Goal: Information Seeking & Learning: Learn about a topic

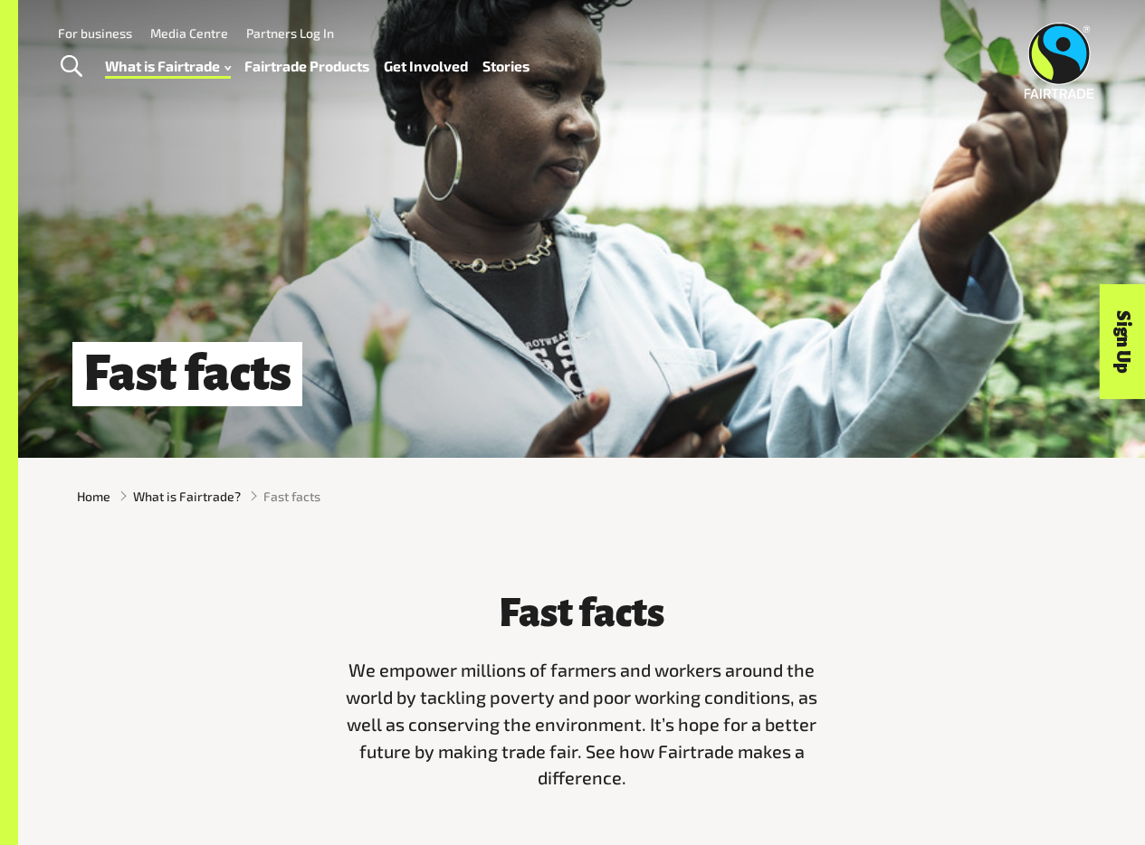
click at [951, 51] on img at bounding box center [1059, 61] width 70 height 76
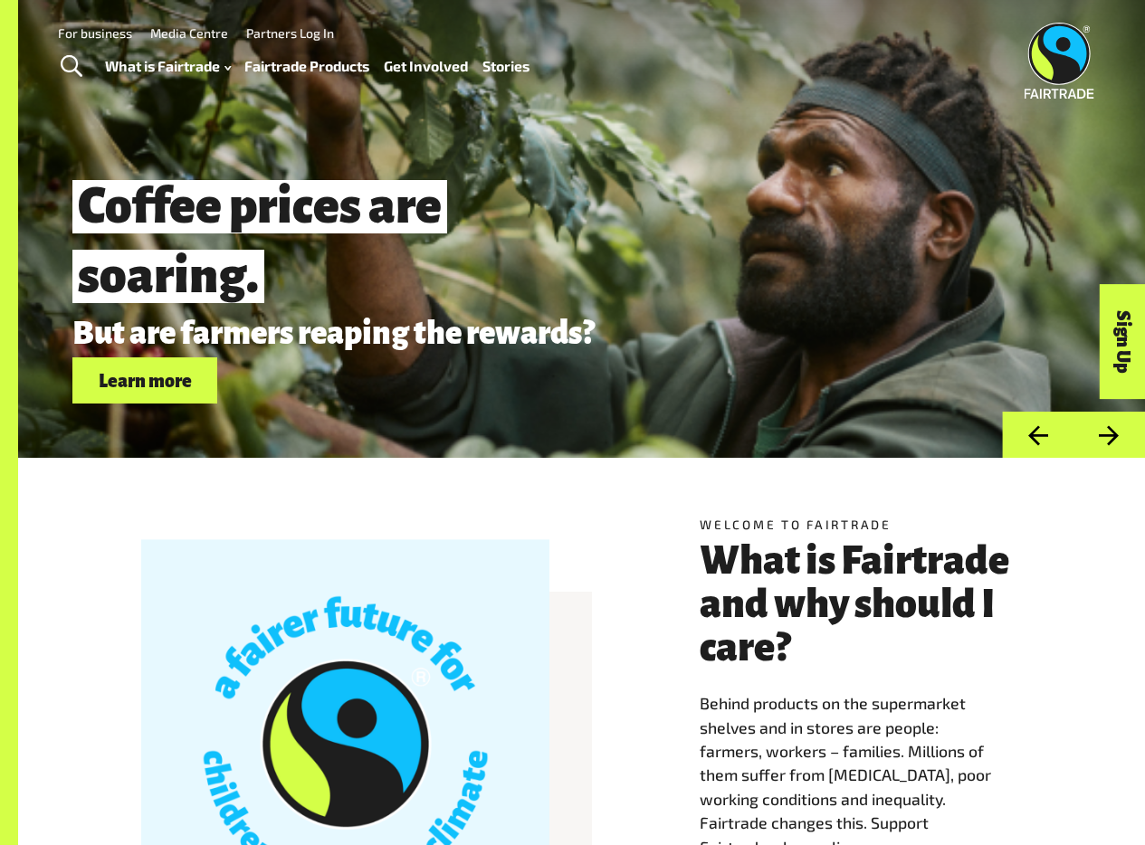
click at [499, 62] on link "Stories" at bounding box center [505, 65] width 47 height 25
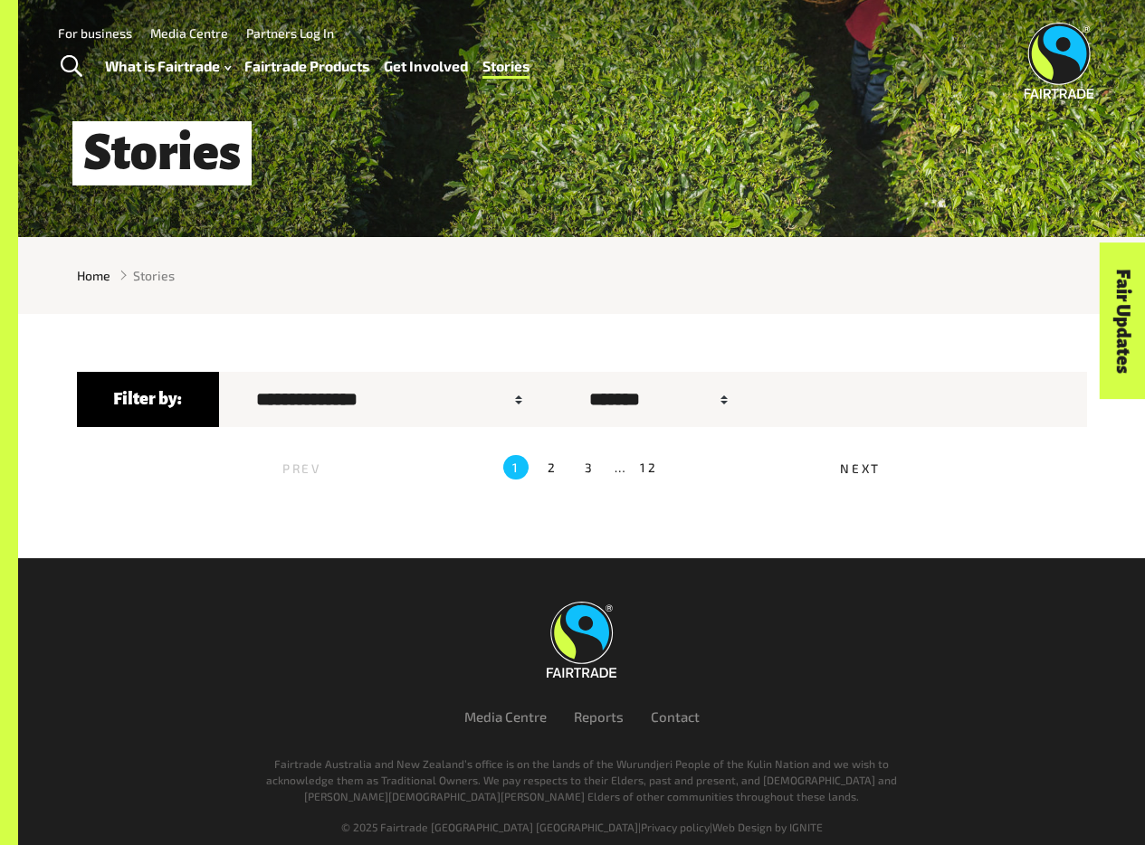
scroll to position [245, 0]
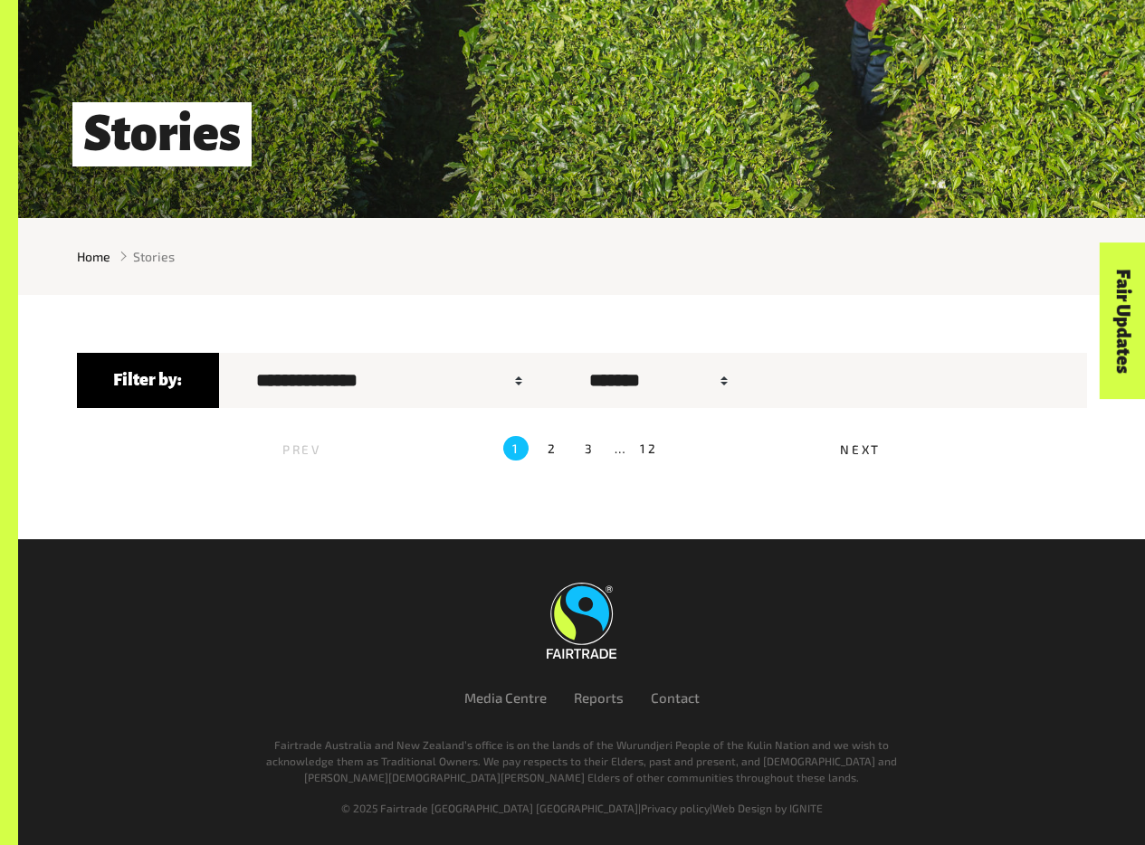
click at [555, 451] on label "2" at bounding box center [552, 448] width 24 height 24
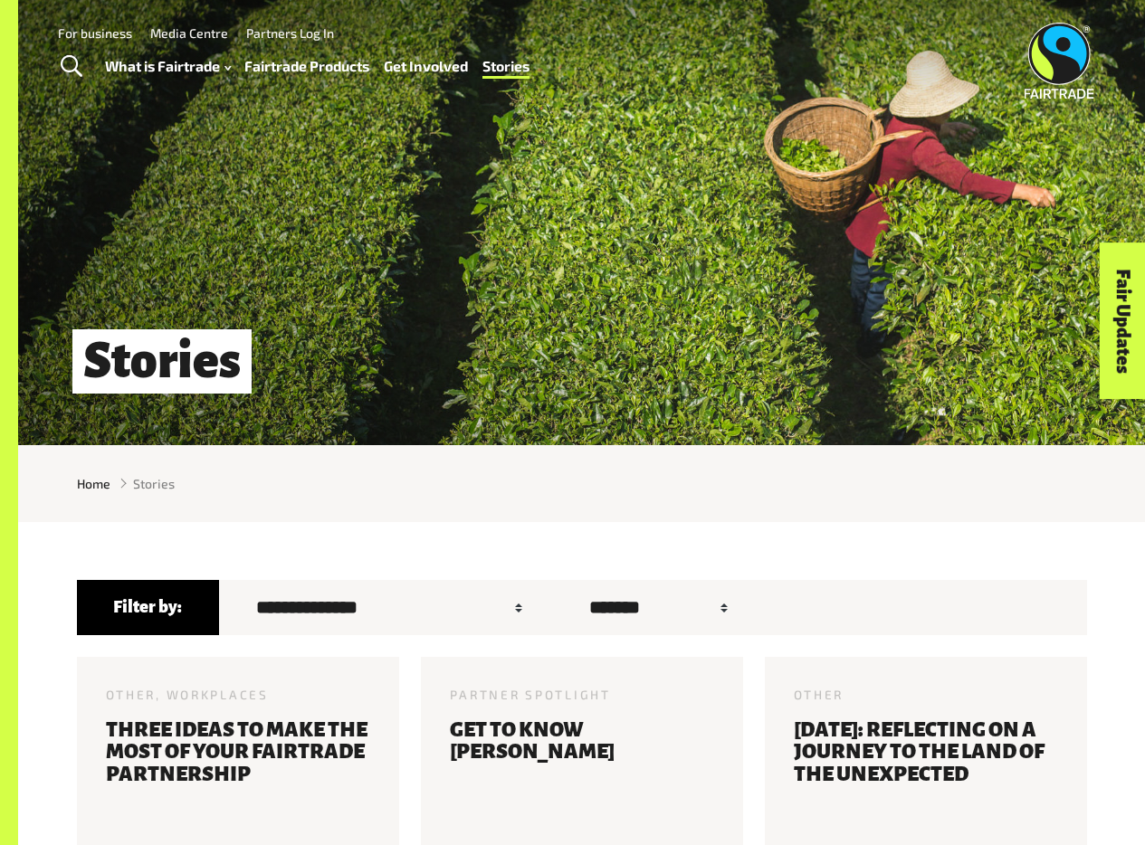
scroll to position [0, 0]
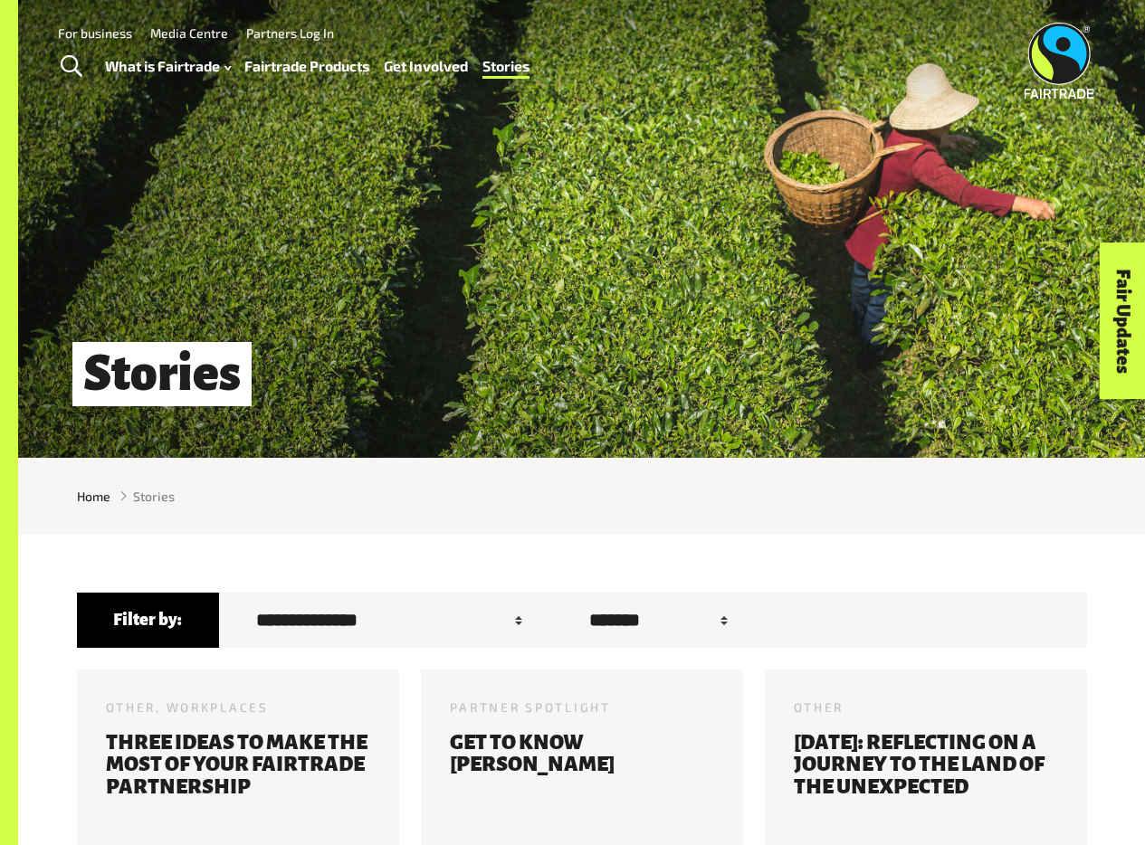
click at [277, 62] on link "Fairtrade Products" at bounding box center [306, 65] width 125 height 25
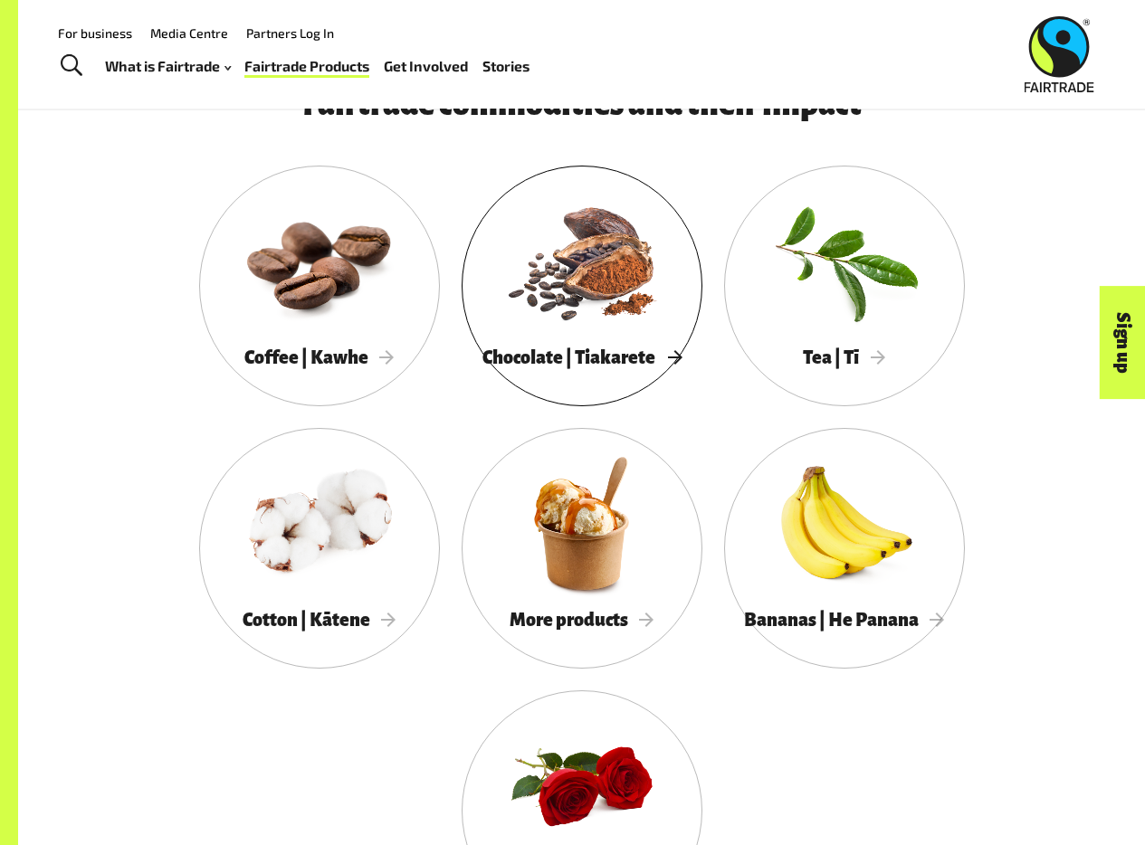
scroll to position [1451, 0]
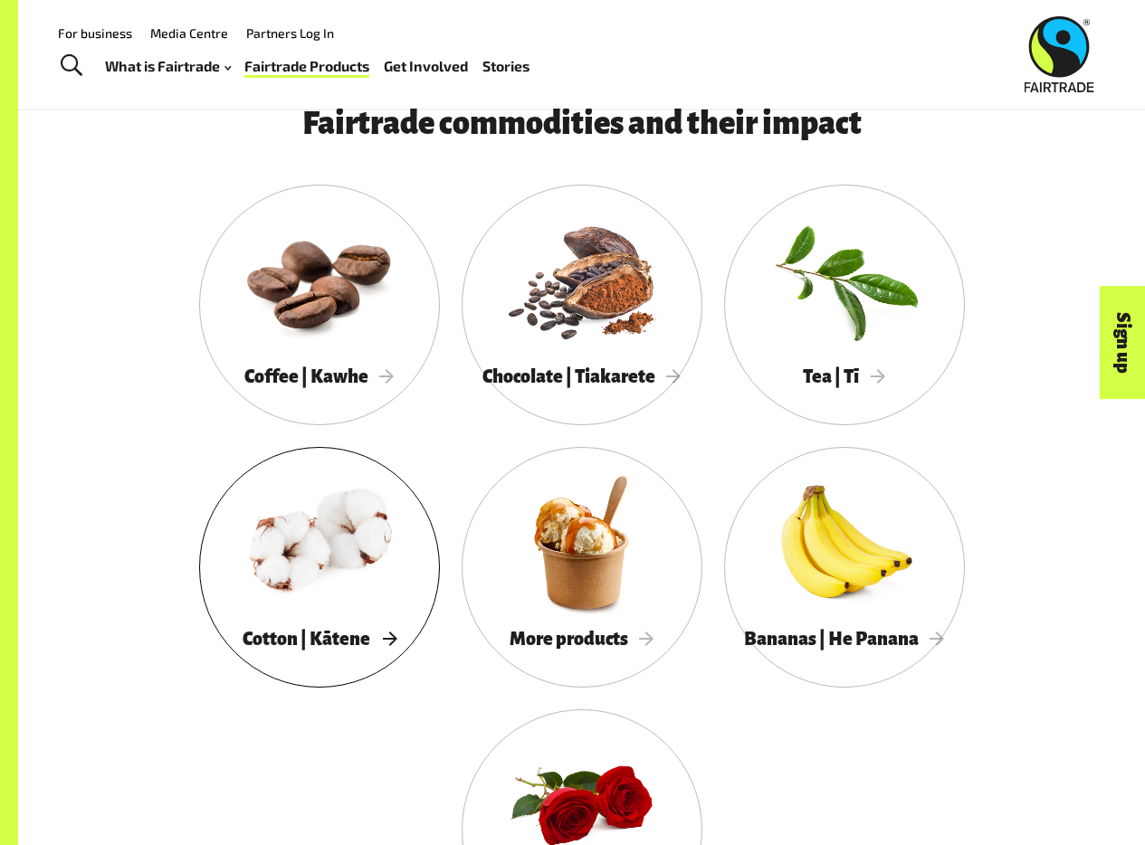
click at [337, 597] on div at bounding box center [319, 542] width 241 height 157
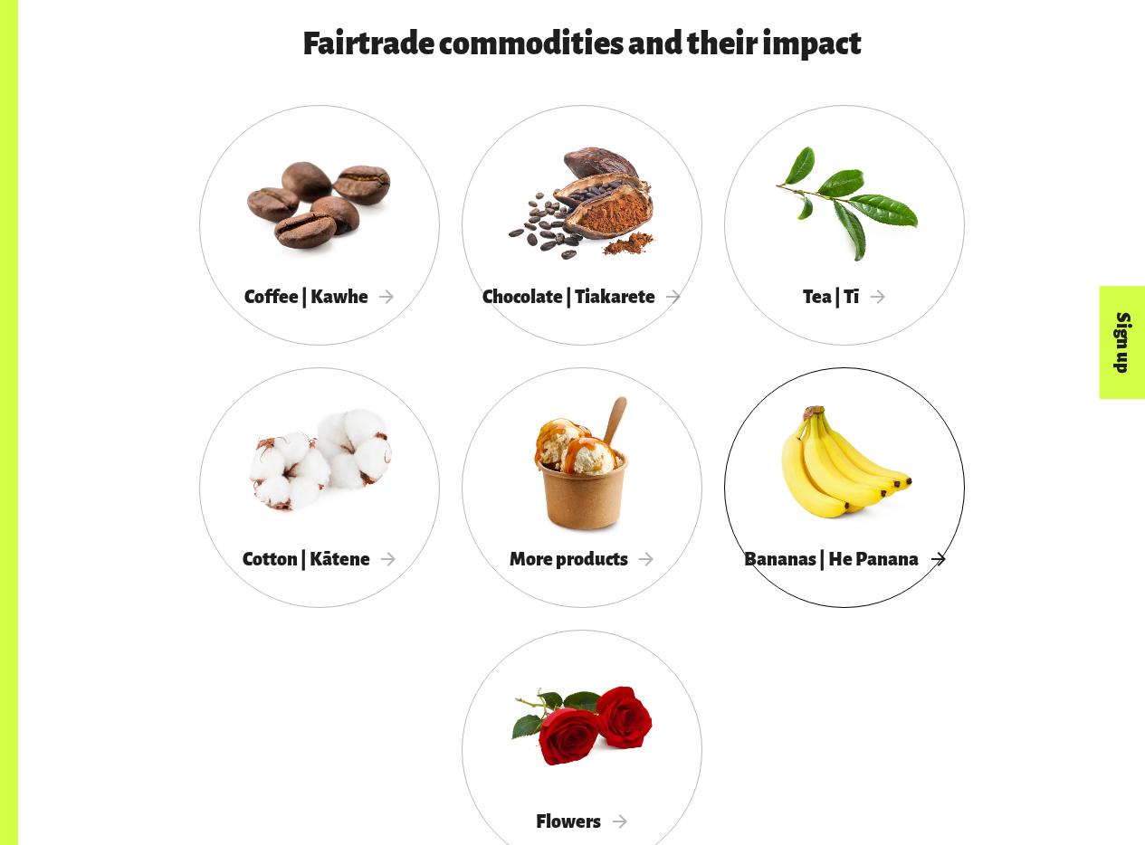
scroll to position [1544, 0]
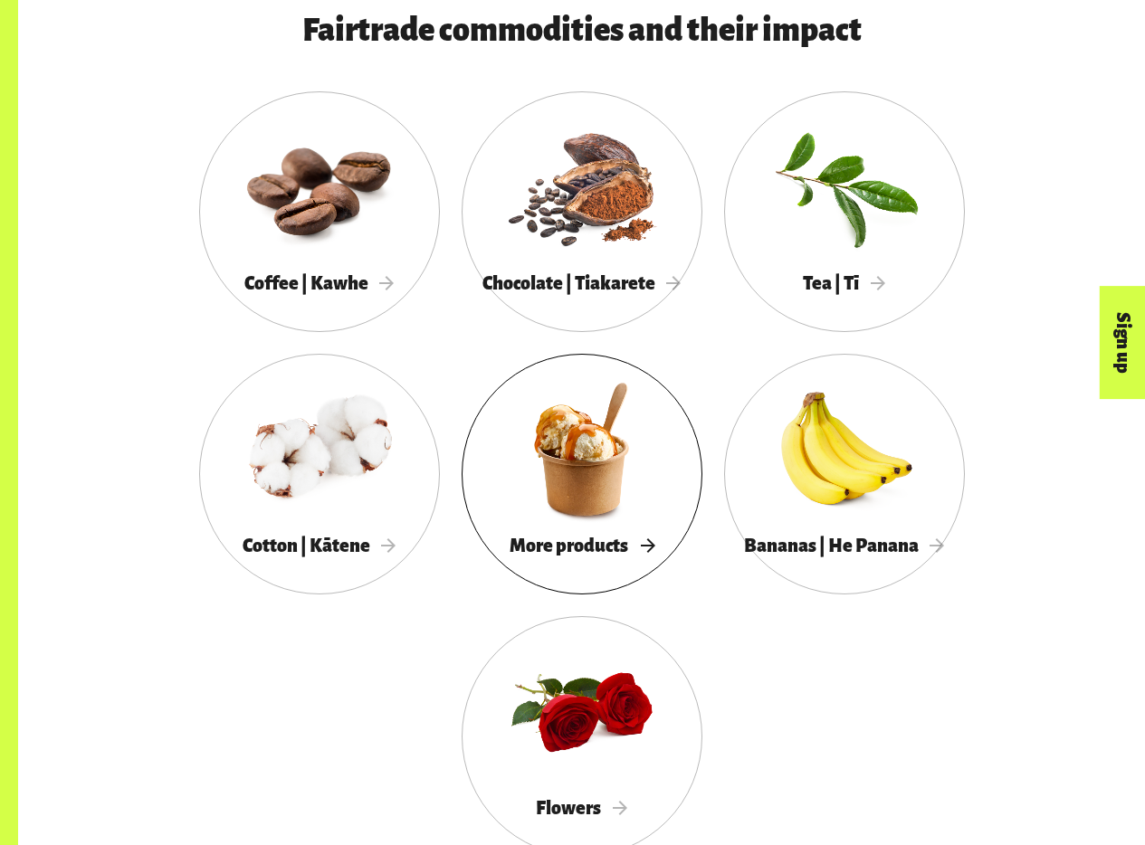
click at [619, 518] on div at bounding box center [581, 449] width 241 height 157
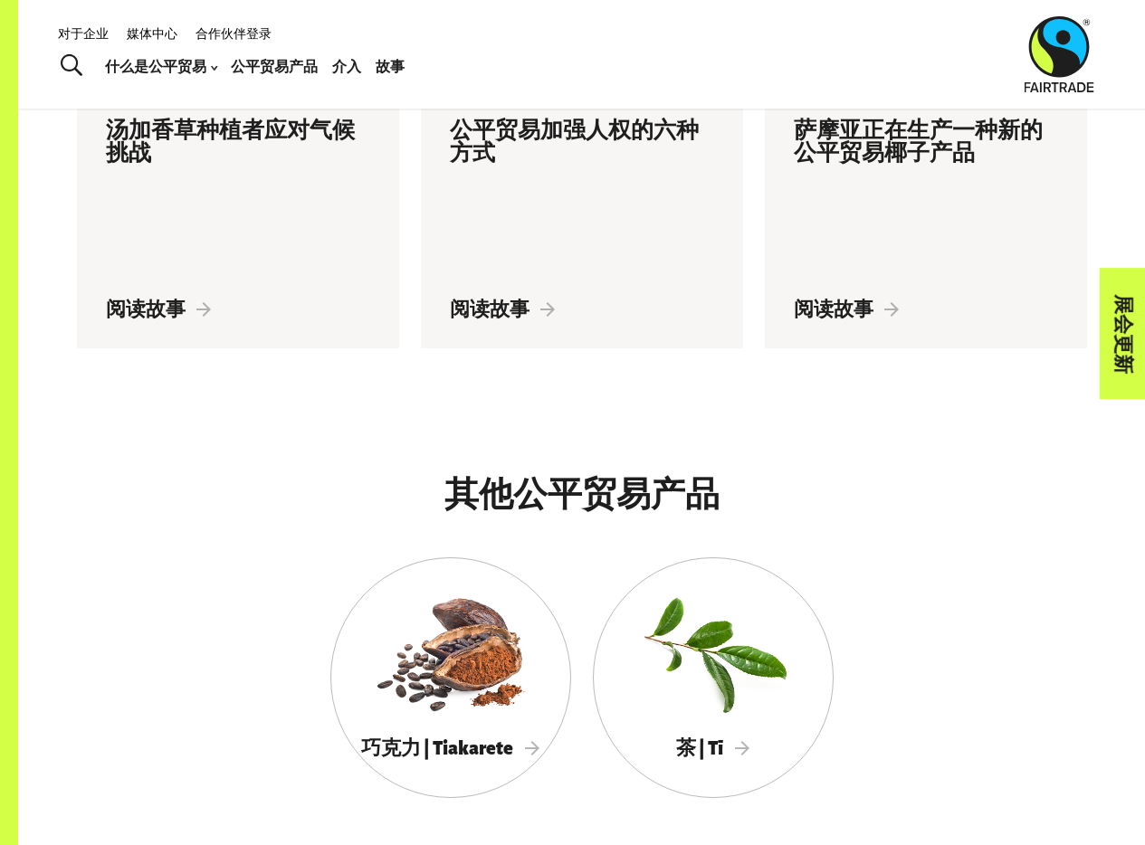
scroll to position [2247, 0]
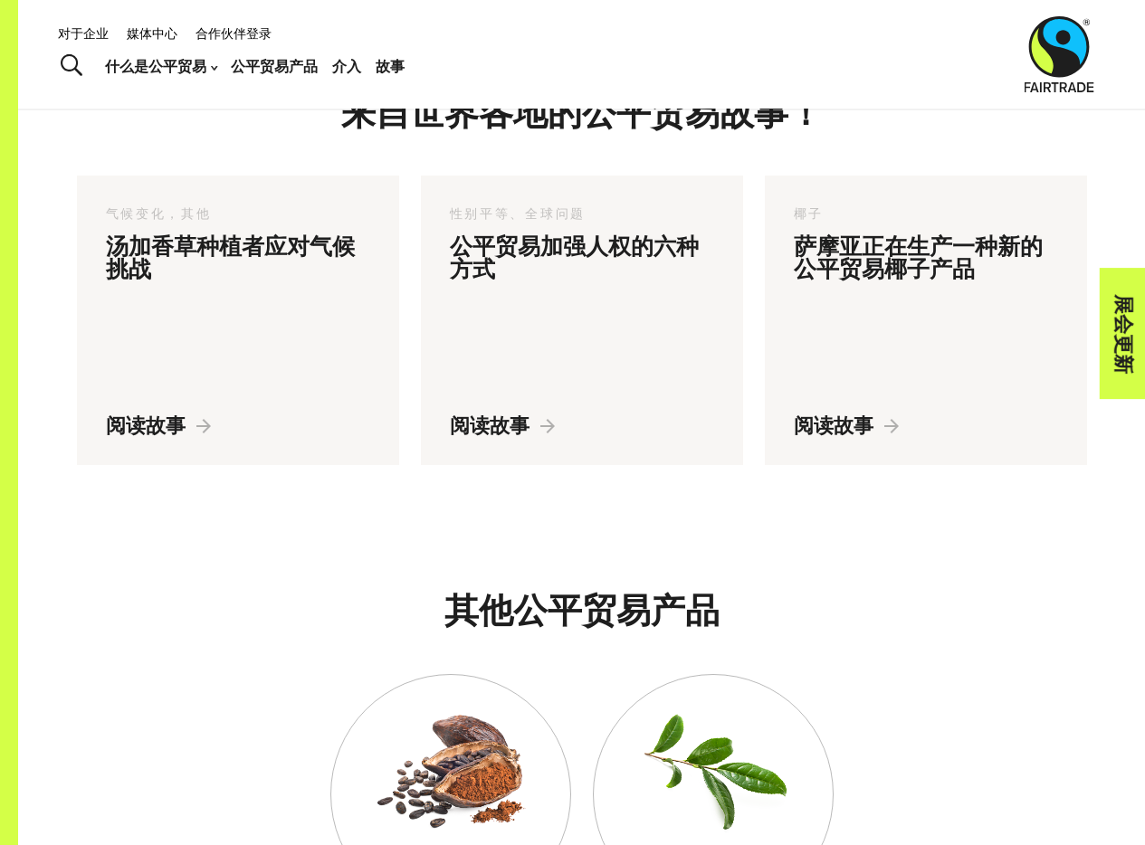
click at [927, 155] on div "来自世界各地的公平贸易故事！" at bounding box center [582, 137] width 860 height 78
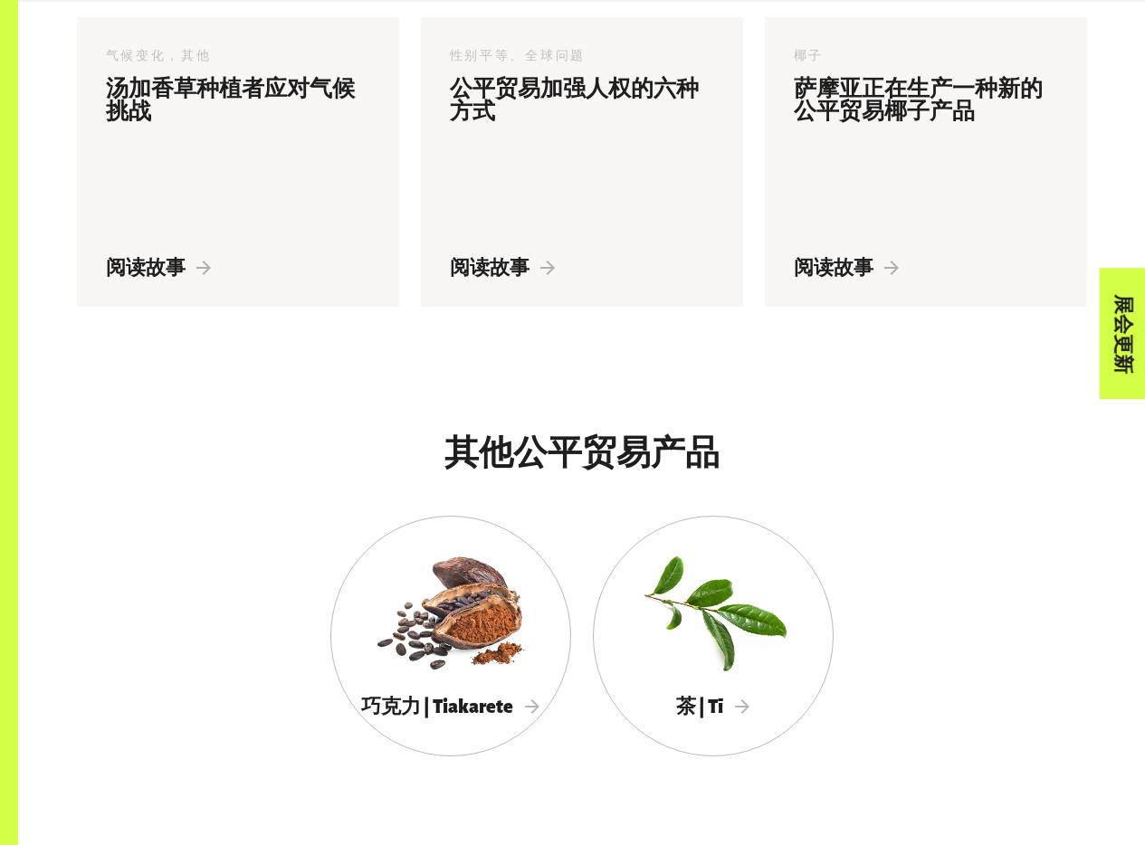
scroll to position [2410, 0]
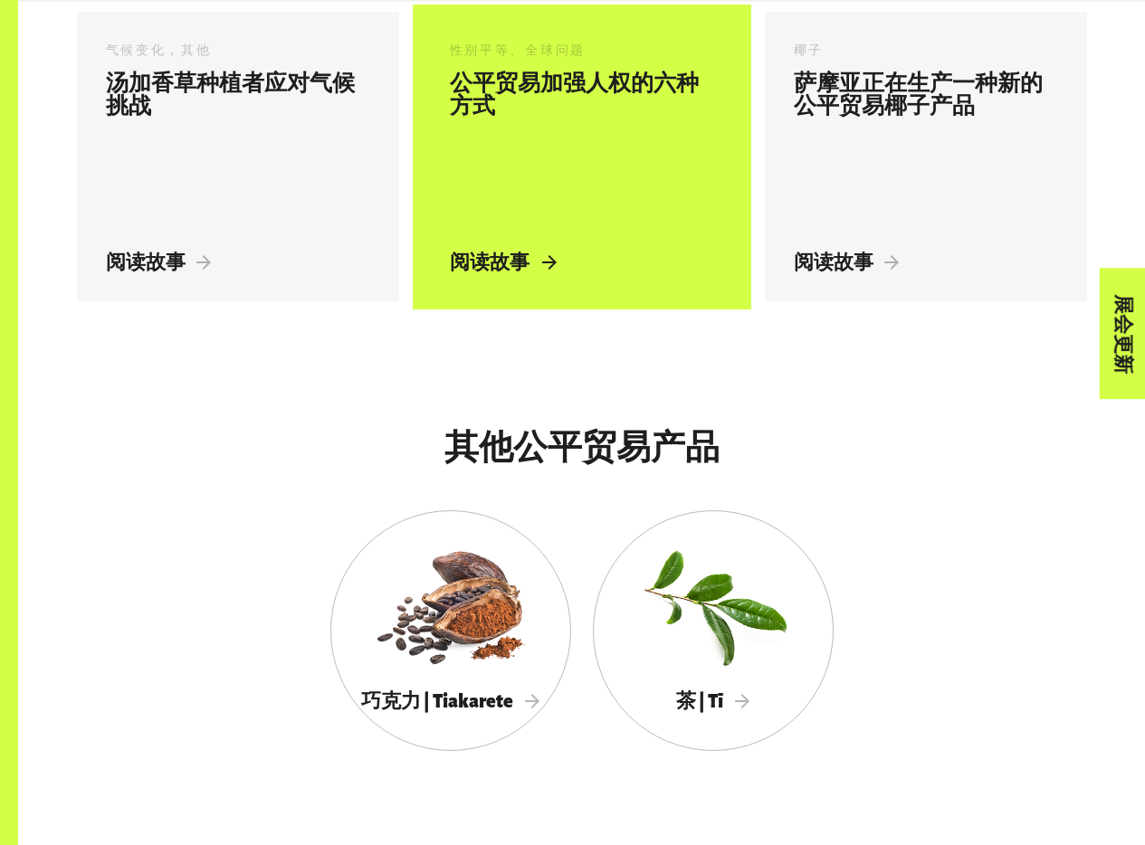
click at [513, 263] on font "阅读故事" at bounding box center [490, 262] width 80 height 20
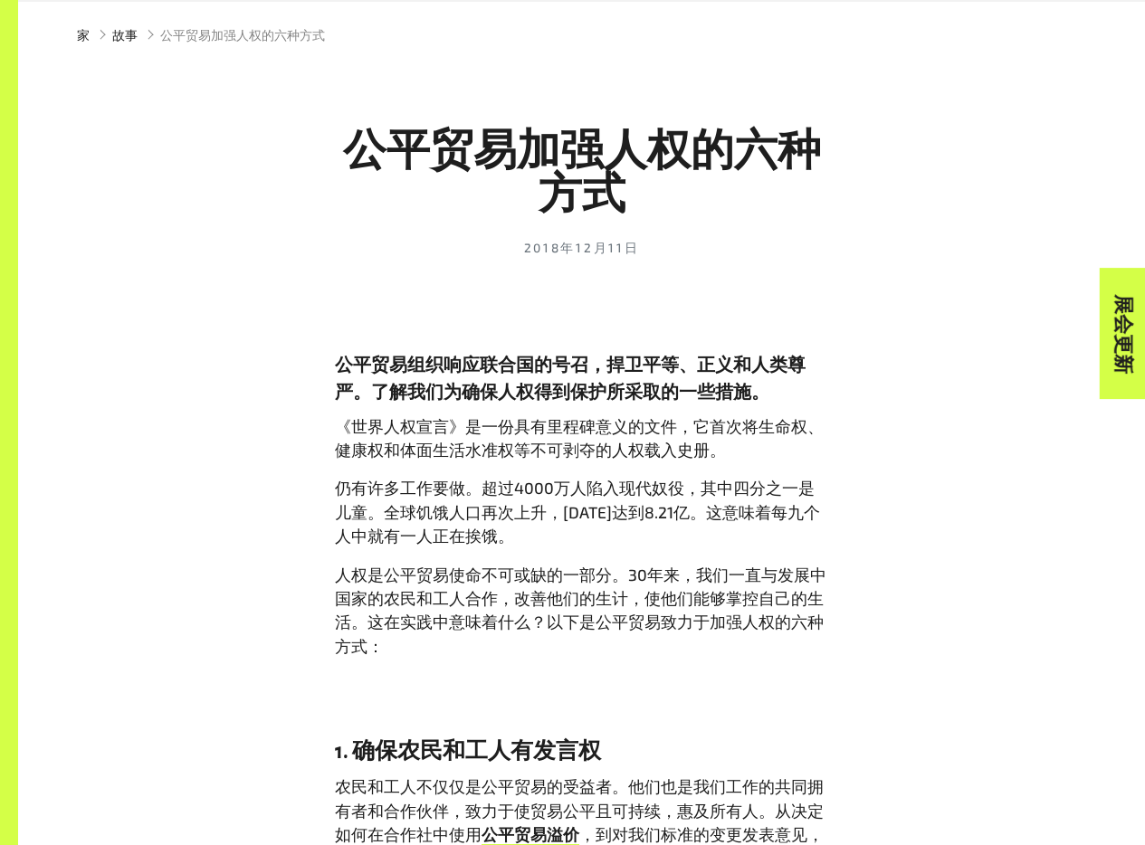
scroll to position [613, 0]
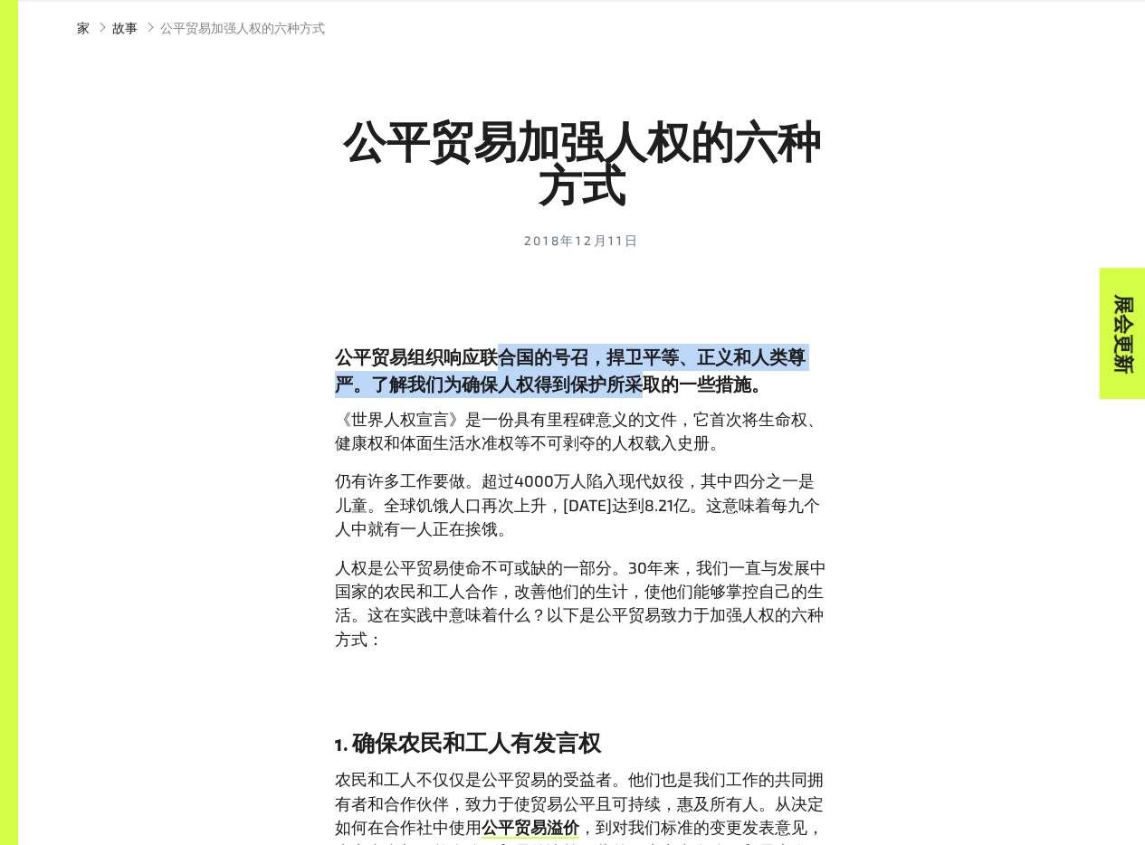
drag, startPoint x: 498, startPoint y: 364, endPoint x: 567, endPoint y: 446, distance: 107.9
click at [644, 393] on font "公平贸易组织响应联合国的号召，捍卫平等、正义和人类尊严。了解我们为确保人权得到保护所采取的一些措施。" at bounding box center [570, 370] width 470 height 49
copy font "合国的号召，捍卫平等、正义和人类尊严。了解我们为确保人权得到保护所采"
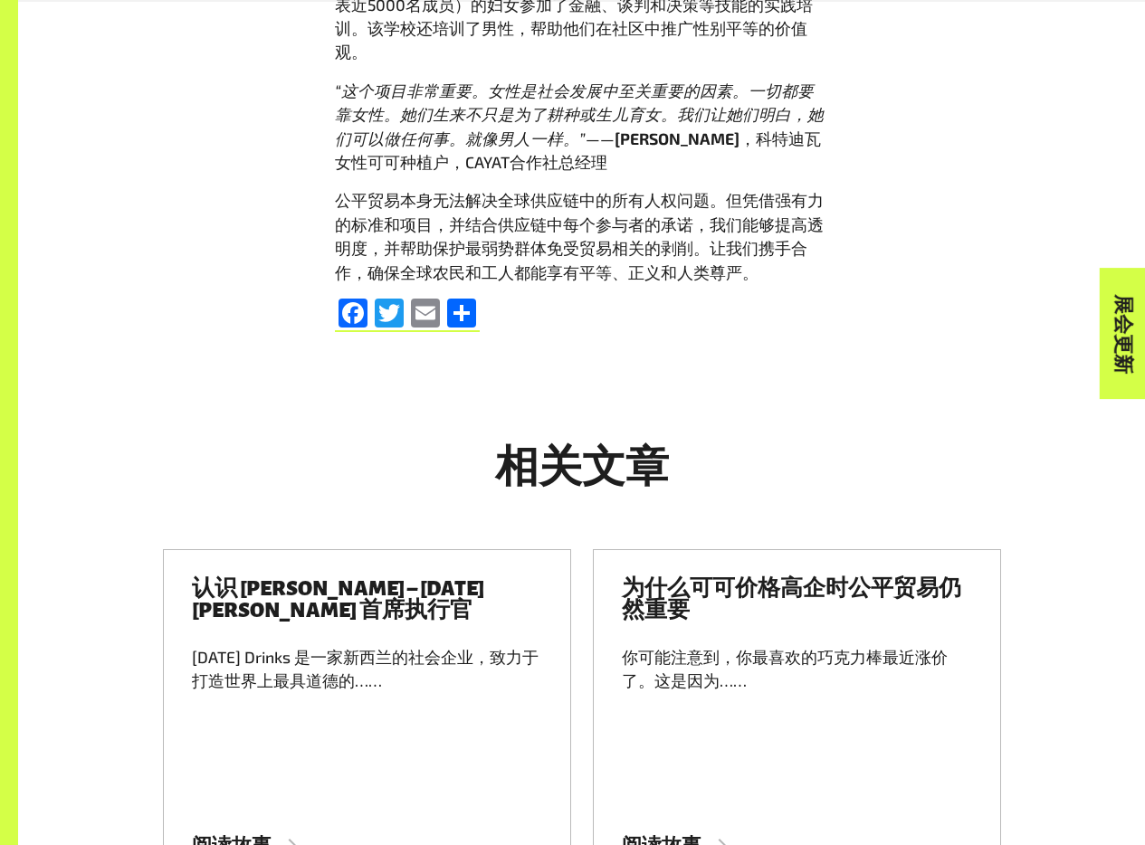
scroll to position [3494, 0]
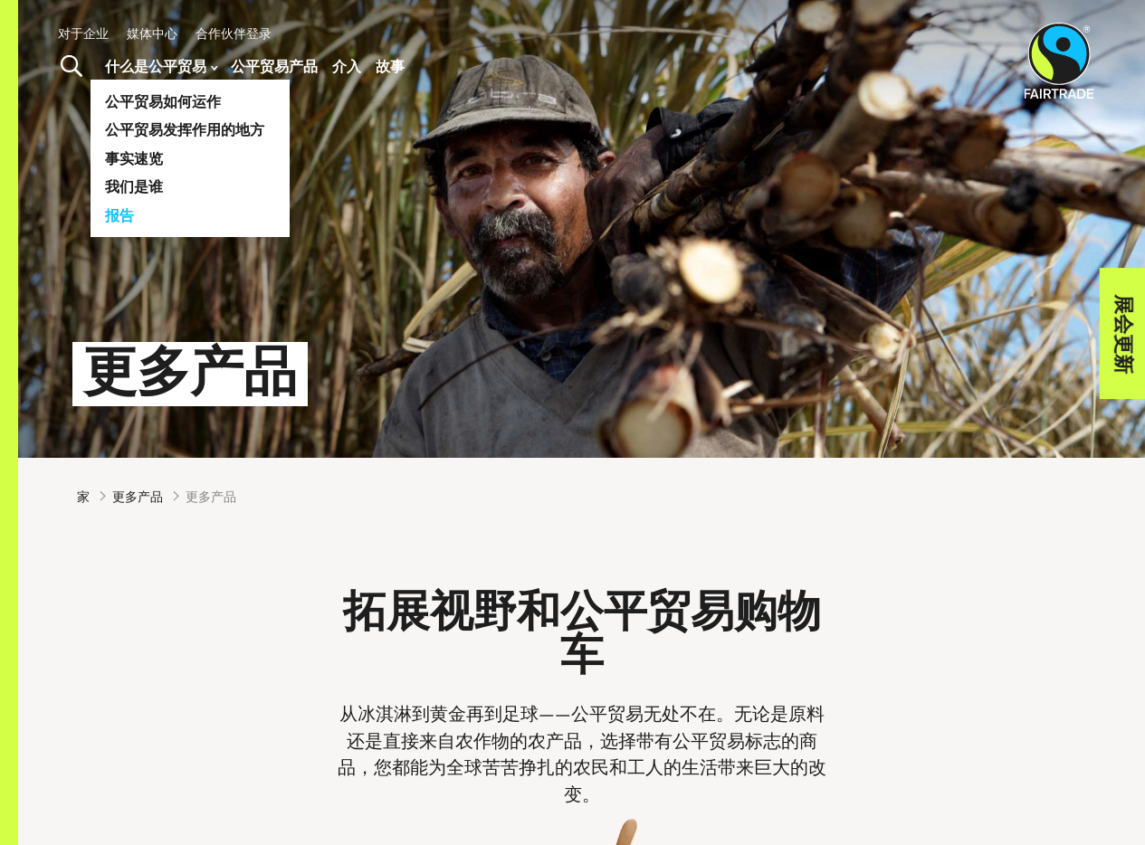
click at [122, 218] on font "报告" at bounding box center [119, 214] width 29 height 17
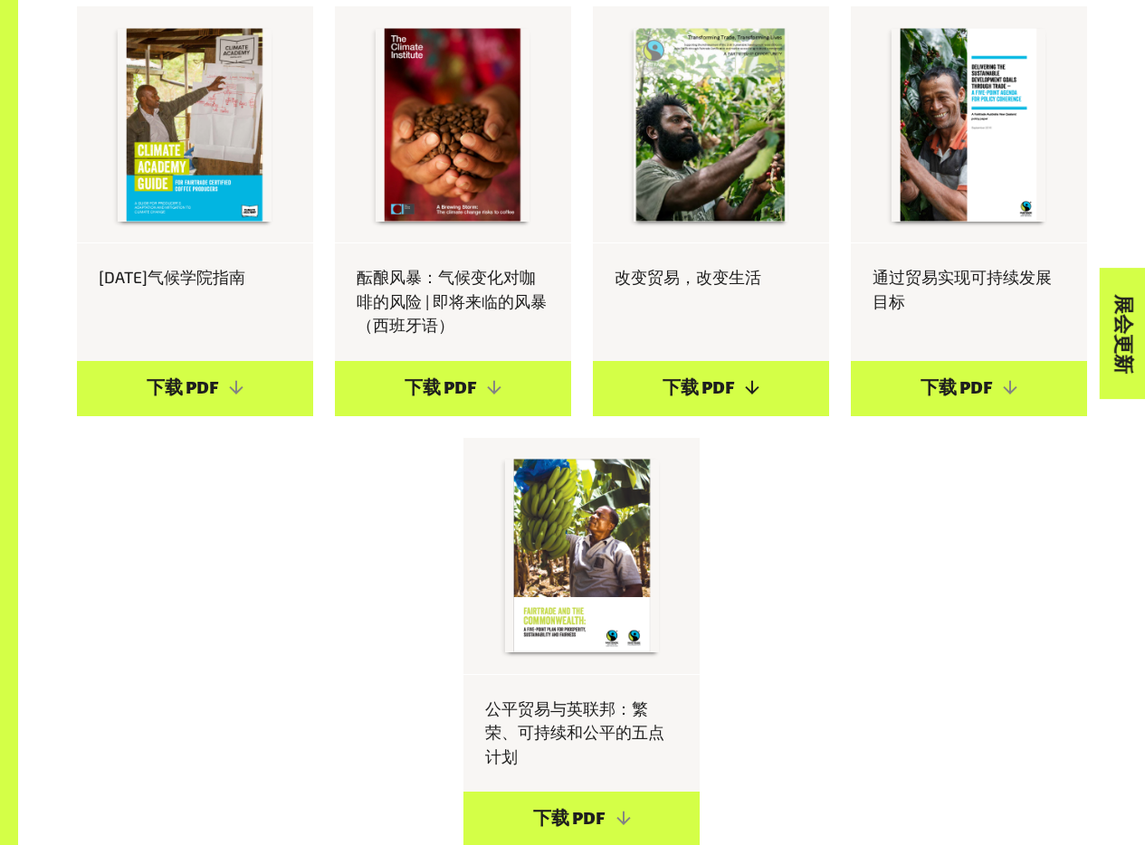
scroll to position [1803, 0]
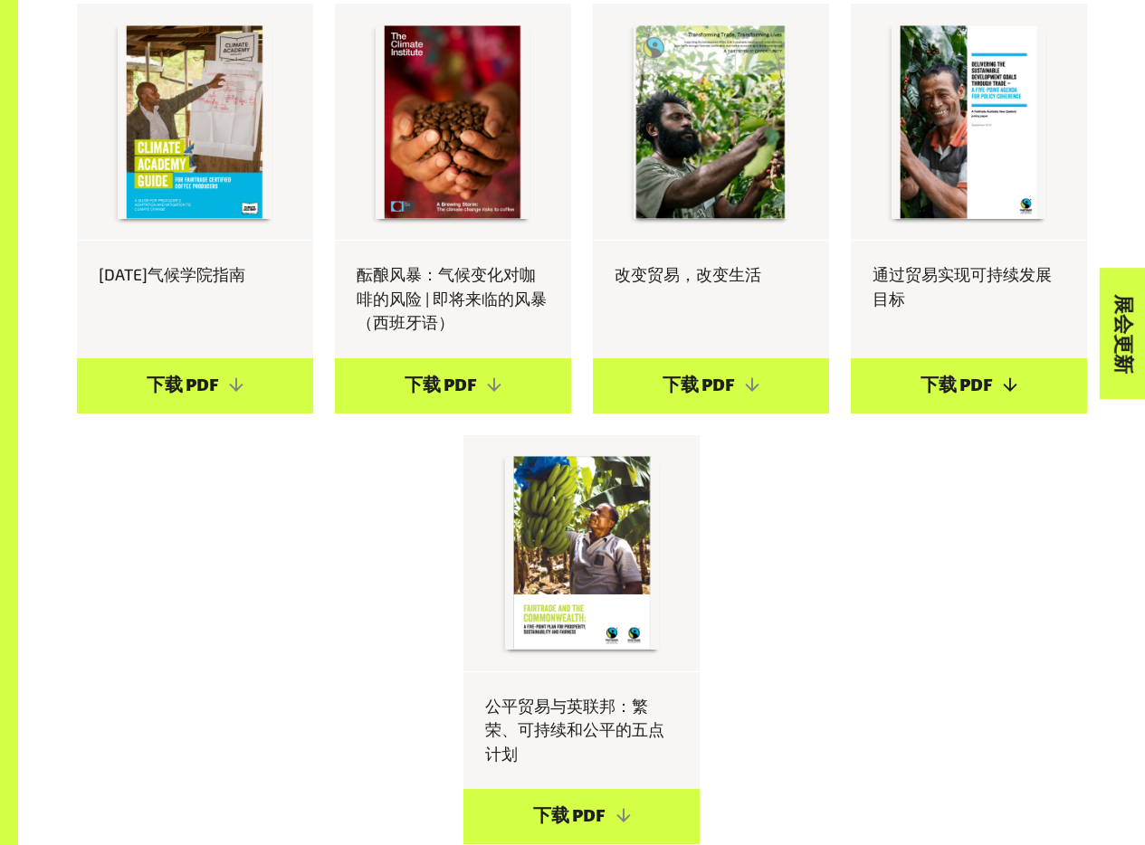
click at [962, 358] on link "下载 PDF" at bounding box center [969, 385] width 236 height 55
click at [777, 539] on div "2024年全球影响力报告 下载 PDF 关注公平贸易地区：大太平洋地区 下载 巴布亚新几内亚咖啡社区公平贸易影响研究 下载 PDF 公平贸易与气候变化 - 2…" at bounding box center [581, 16] width 1031 height 1700
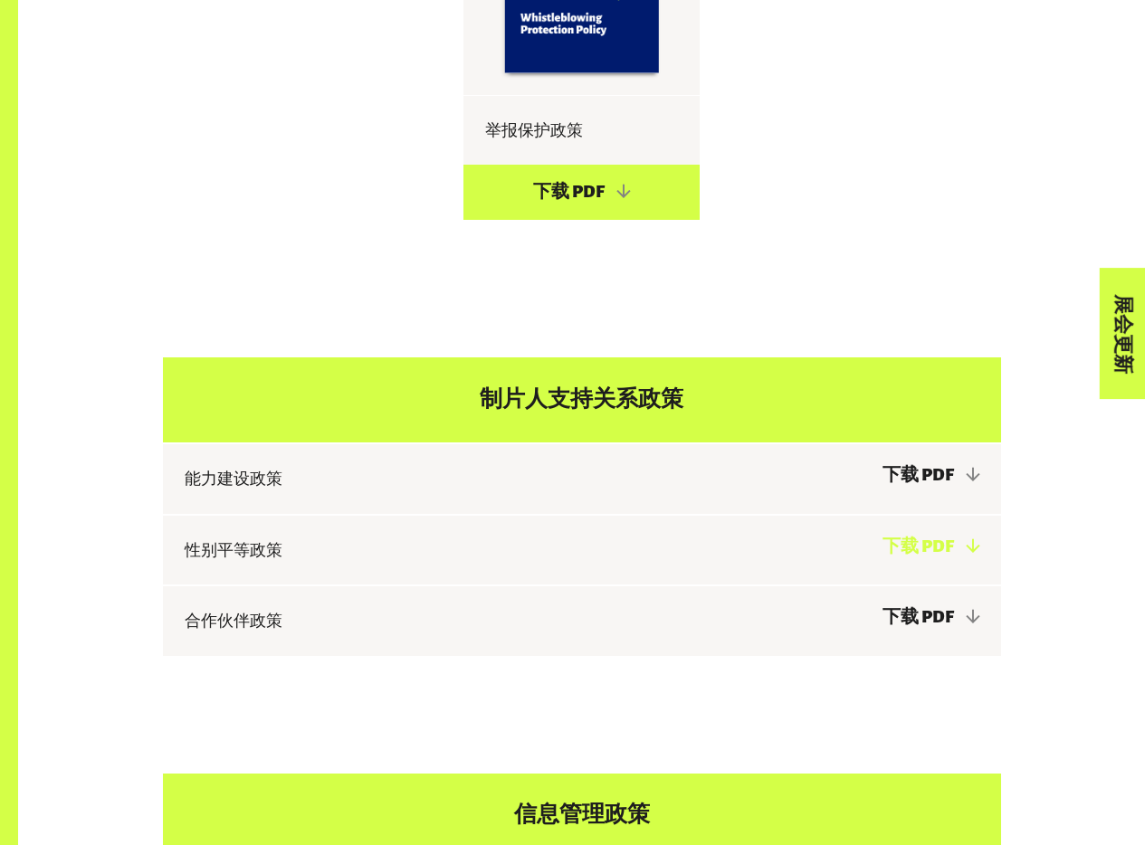
scroll to position [4781, 0]
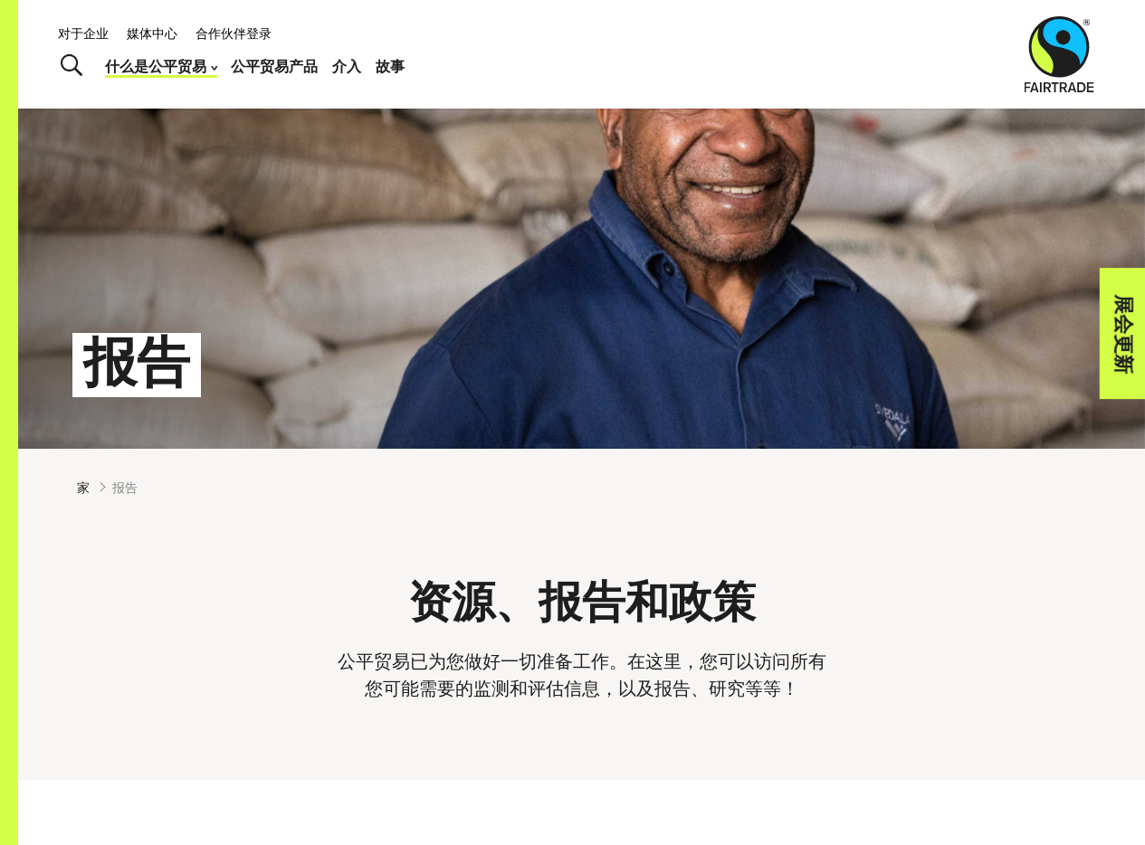
scroll to position [0, 0]
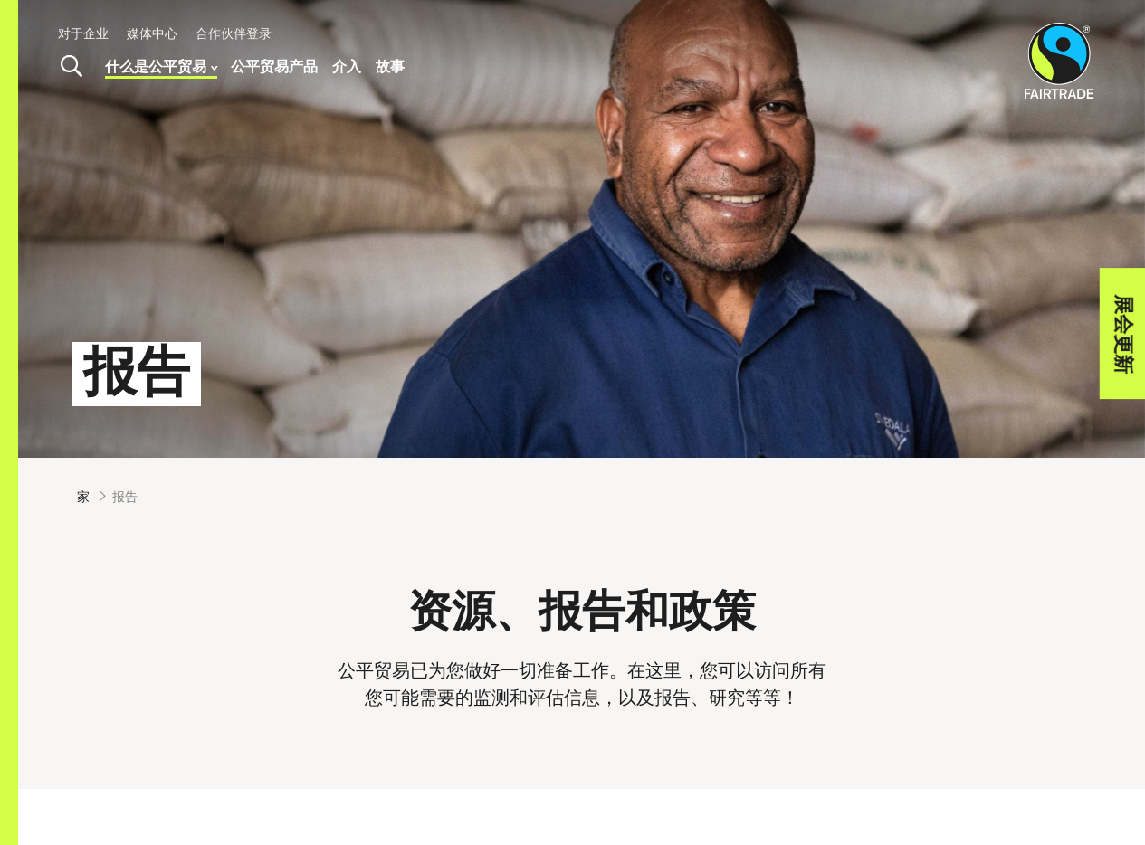
click at [385, 69] on font "故事" at bounding box center [389, 65] width 29 height 17
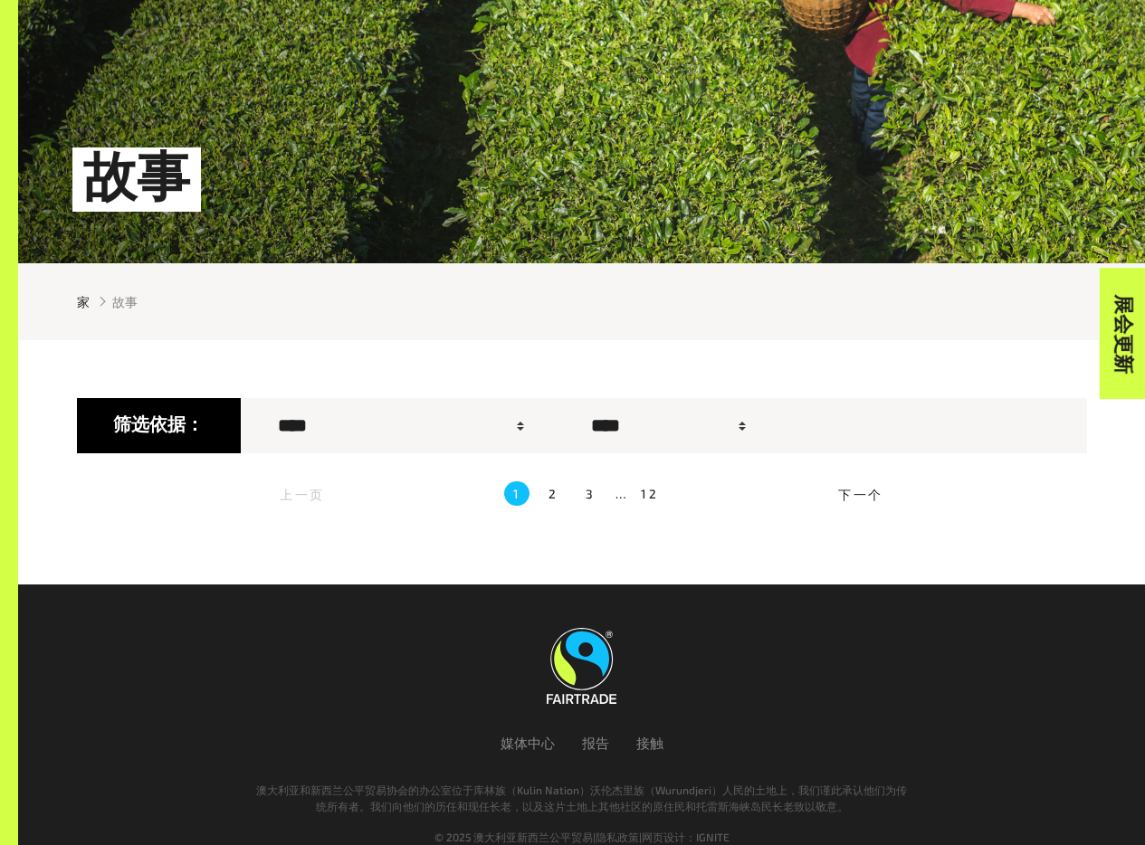
scroll to position [229, 0]
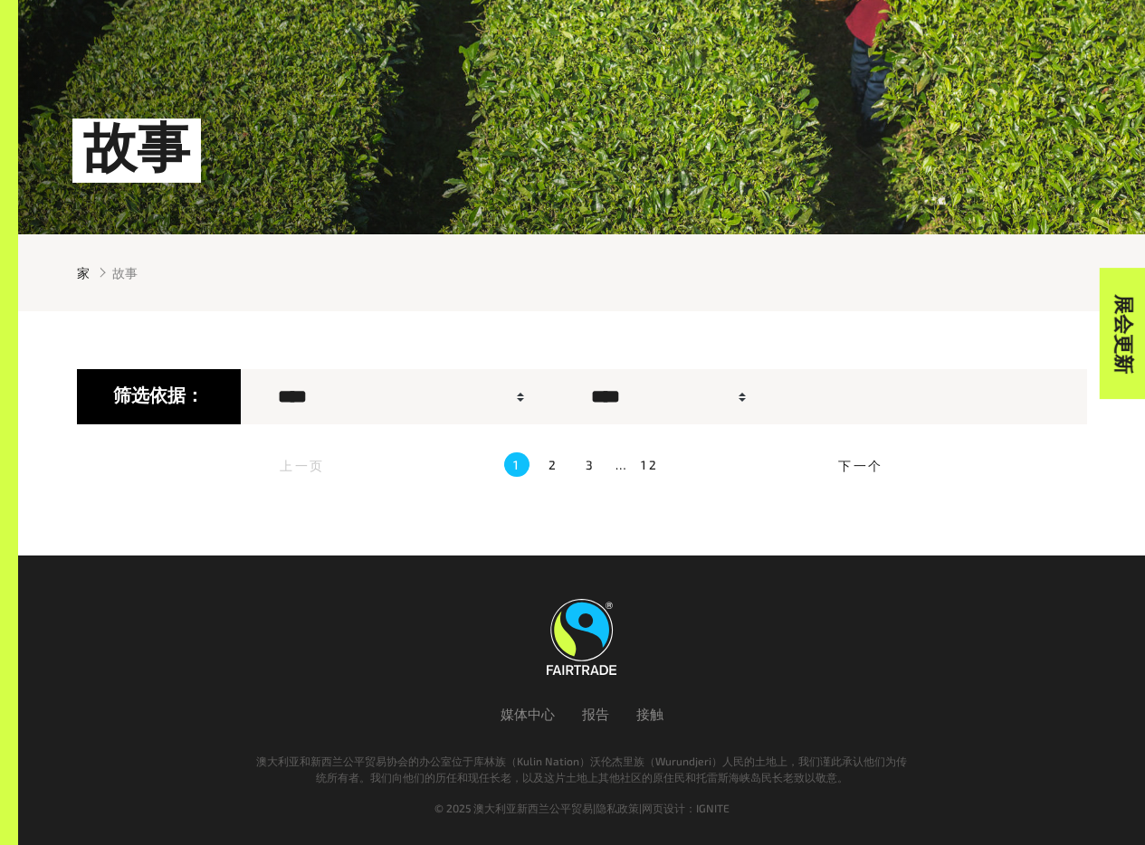
click at [843, 460] on font "下一个" at bounding box center [860, 465] width 45 height 15
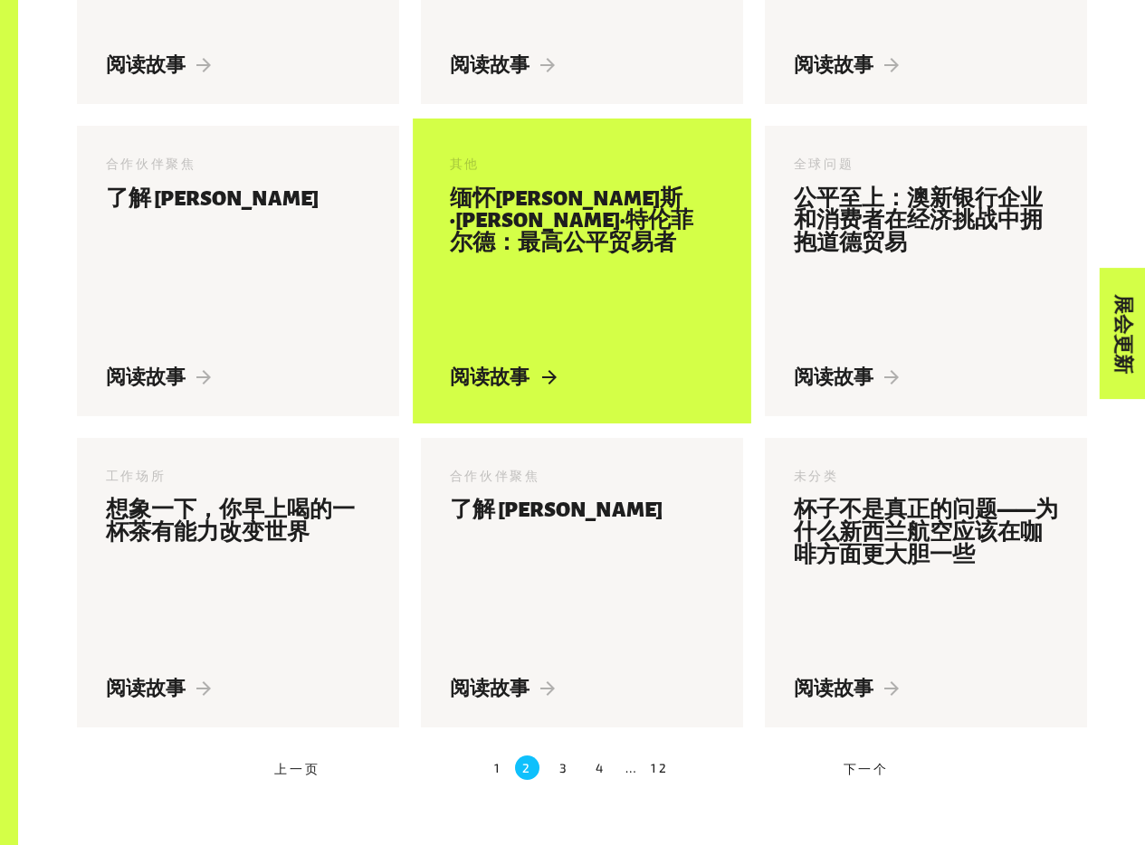
scroll to position [1257, 0]
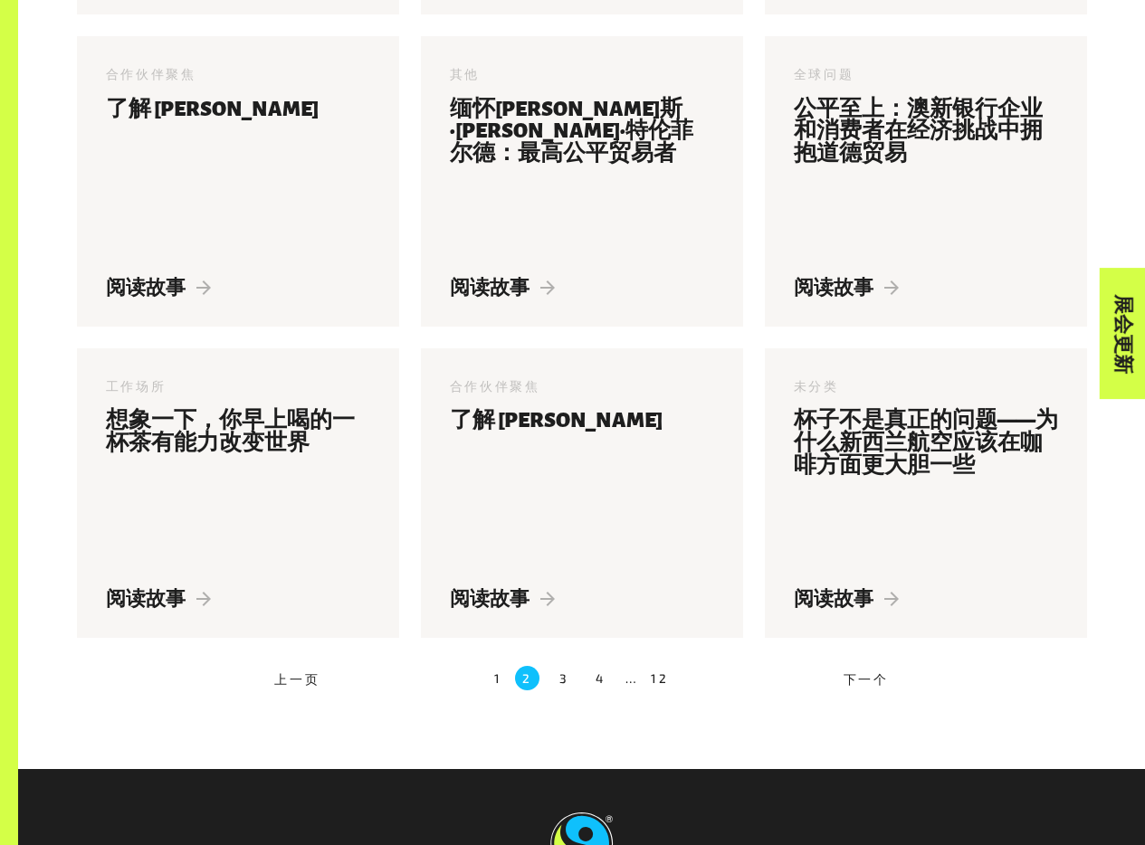
click at [853, 678] on font "下一个" at bounding box center [865, 678] width 45 height 15
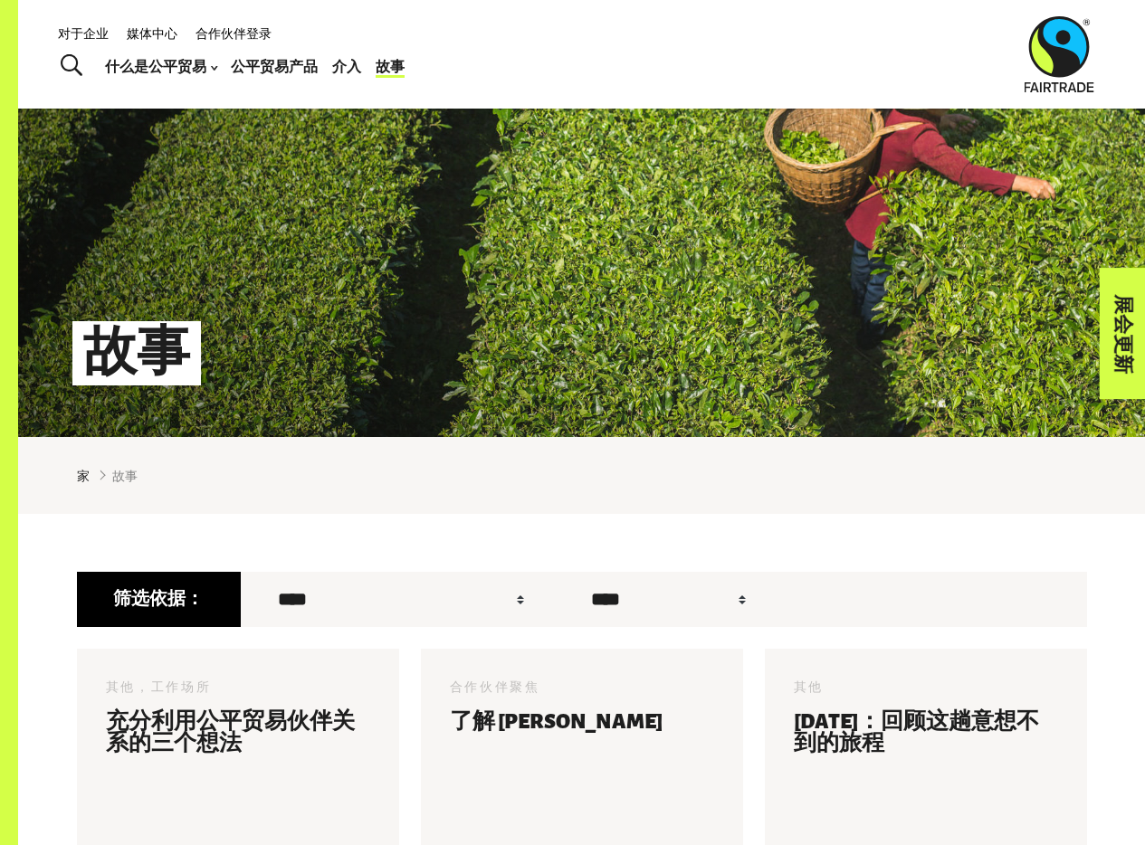
scroll to position [0, 0]
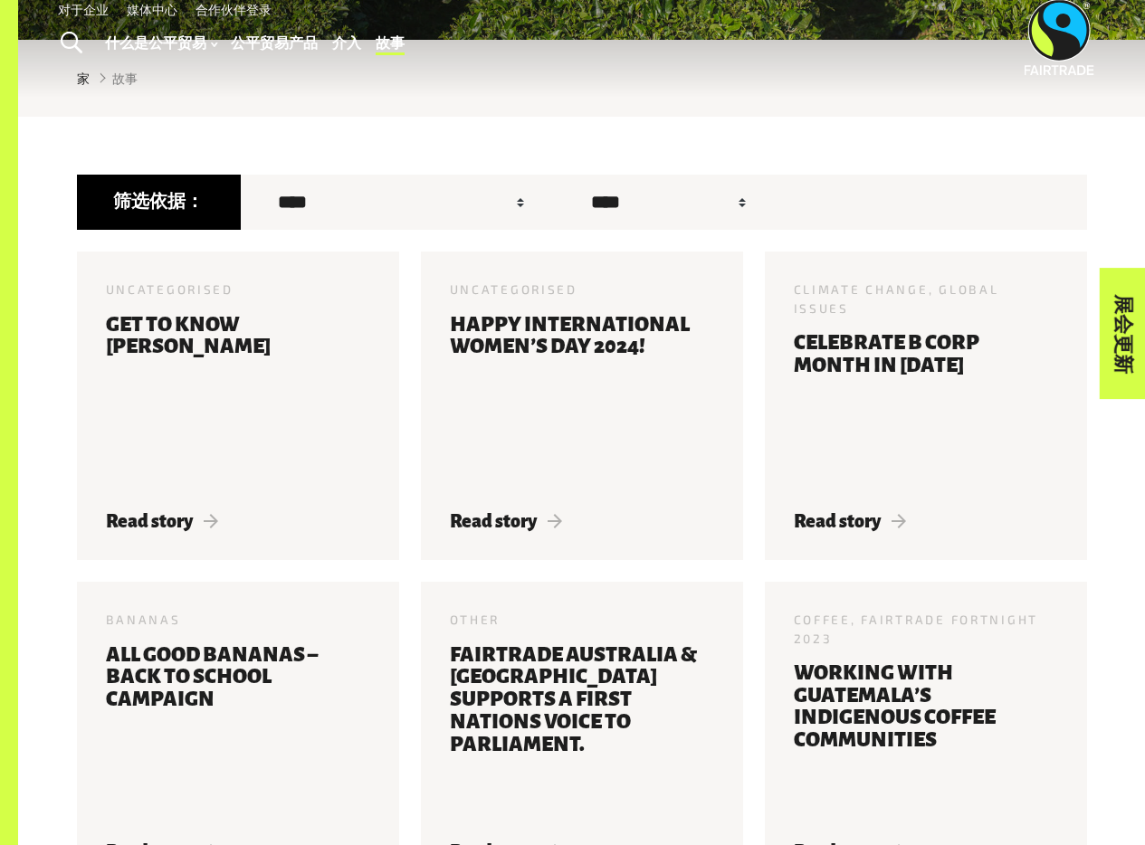
click at [288, 61] on main "**********" at bounding box center [581, 632] width 1126 height 2100
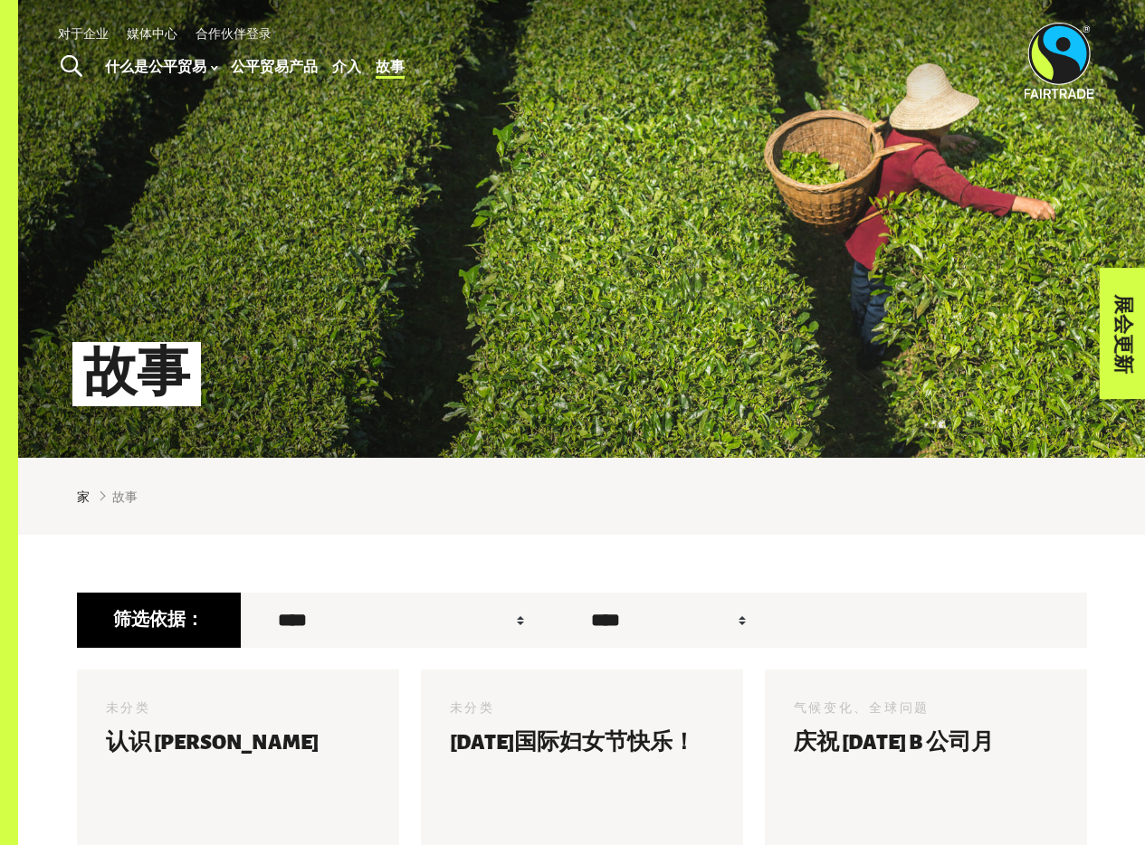
click at [290, 57] on font "公平贸易产品" at bounding box center [274, 65] width 87 height 17
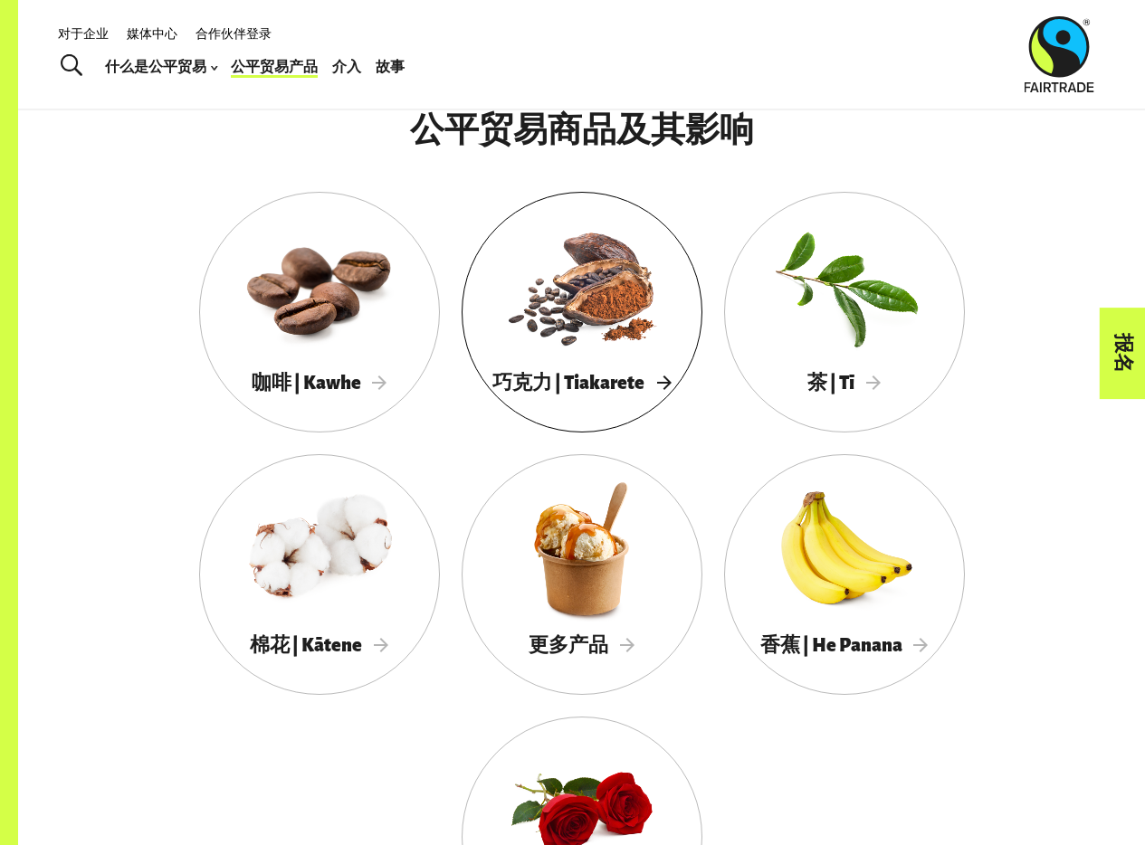
scroll to position [1335, 0]
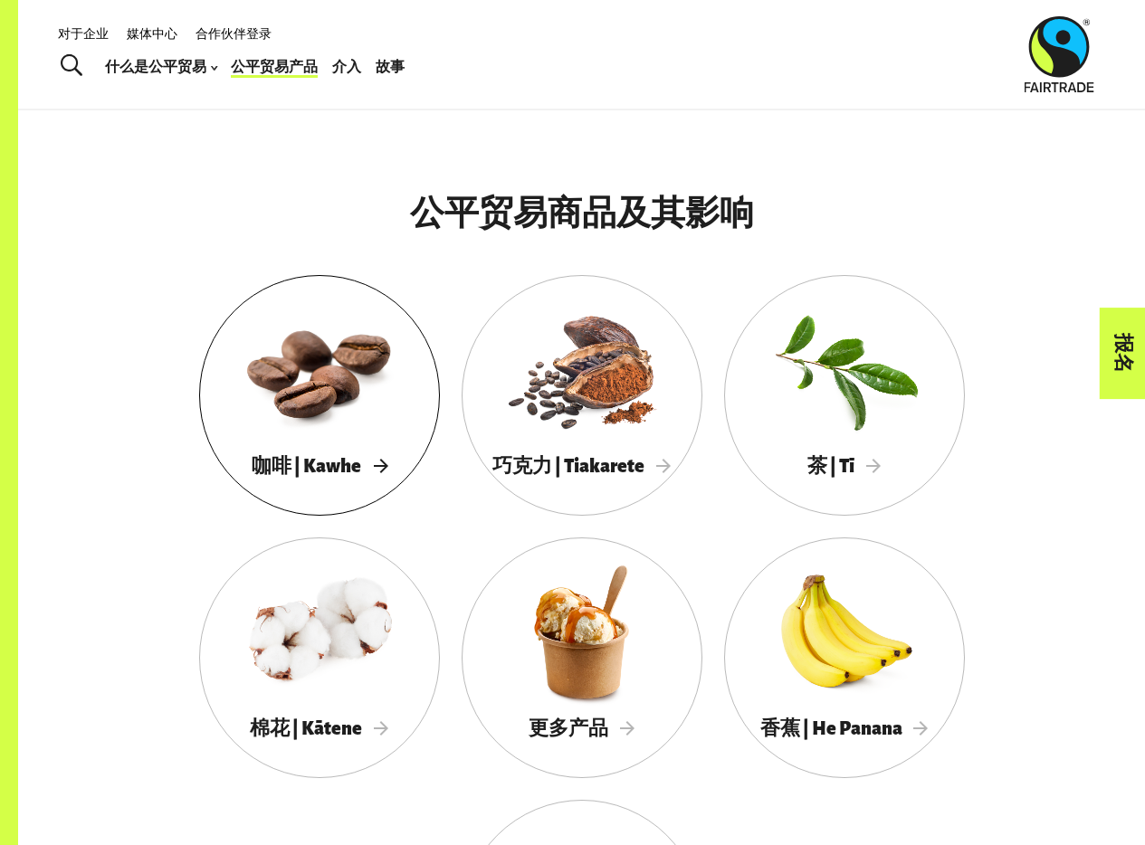
click at [370, 422] on div at bounding box center [319, 369] width 241 height 157
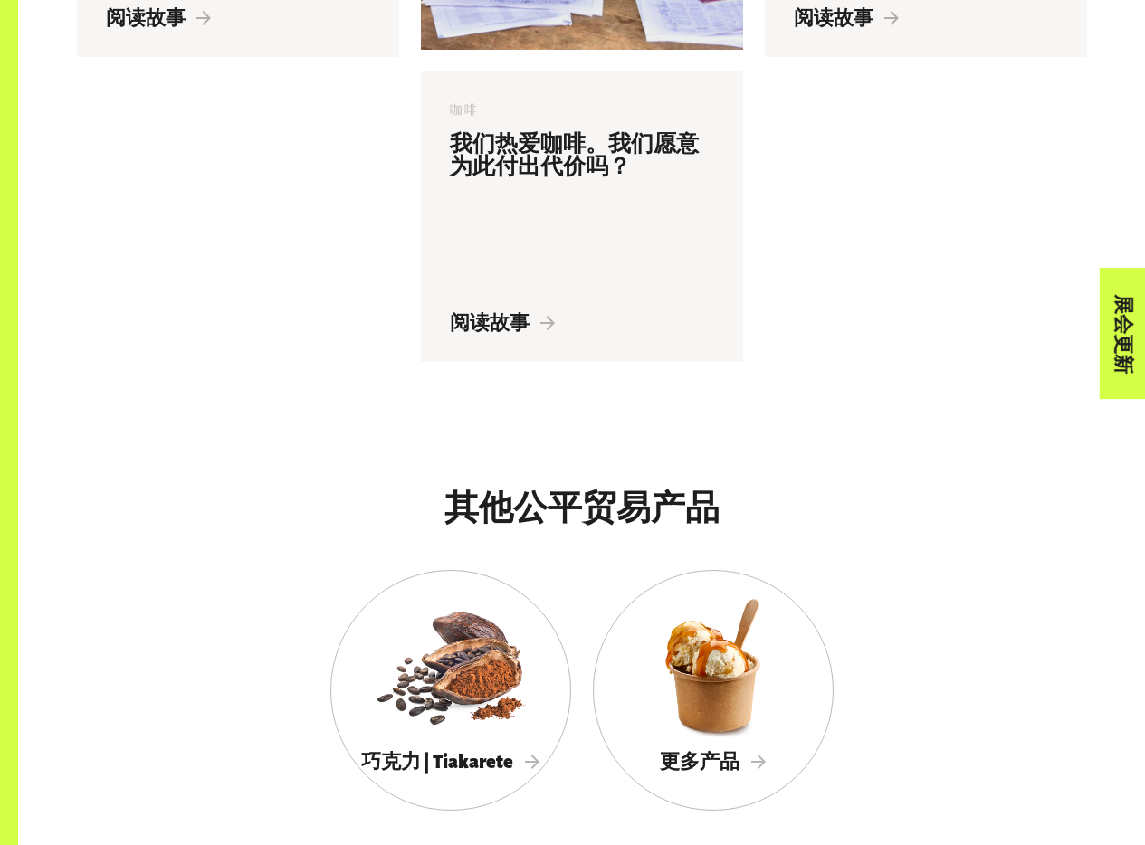
scroll to position [4018, 0]
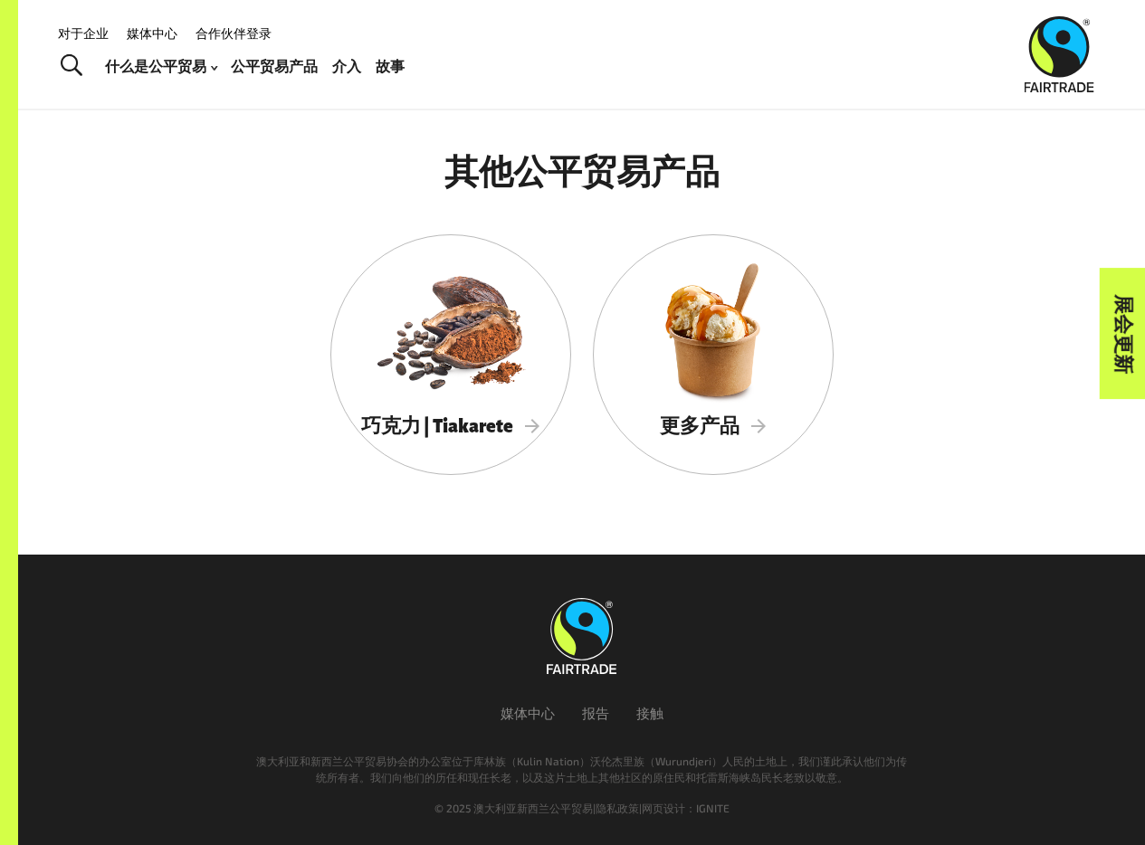
click at [86, 26] on font "对于企业" at bounding box center [83, 32] width 51 height 15
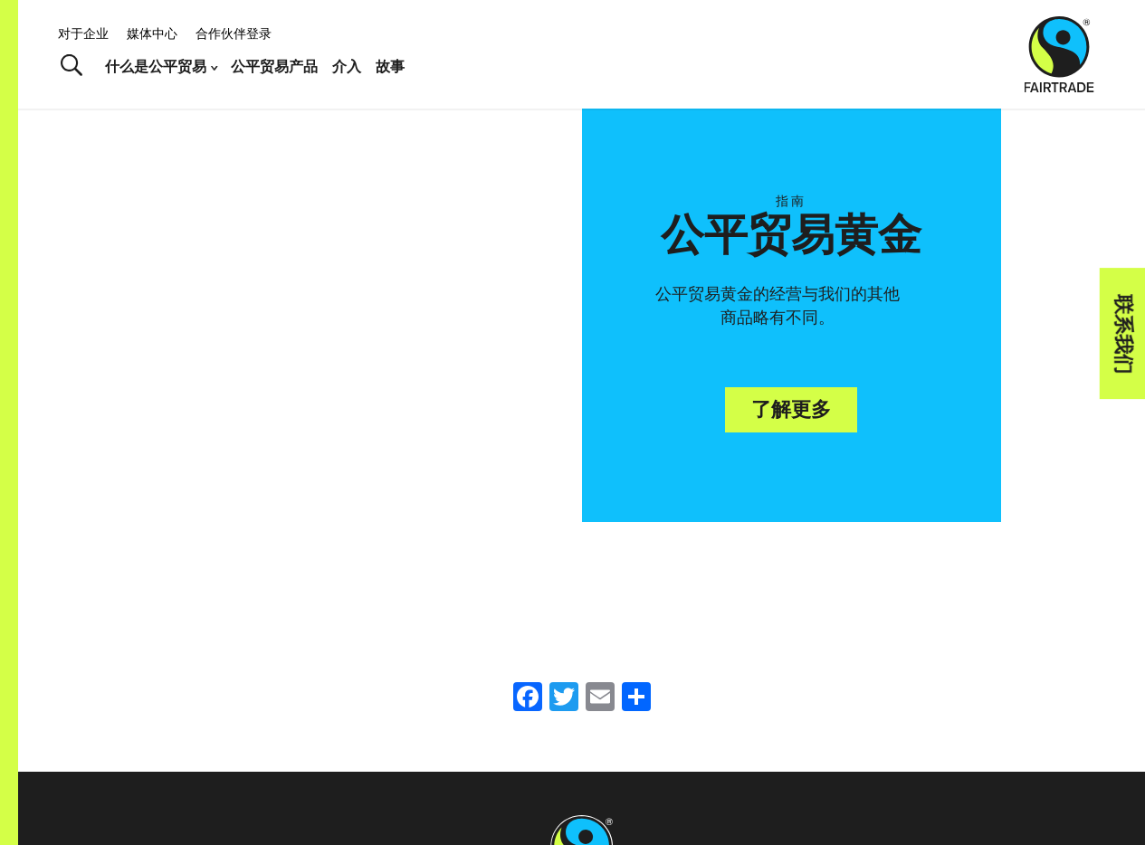
scroll to position [5285, 0]
